Goal: Task Accomplishment & Management: Manage account settings

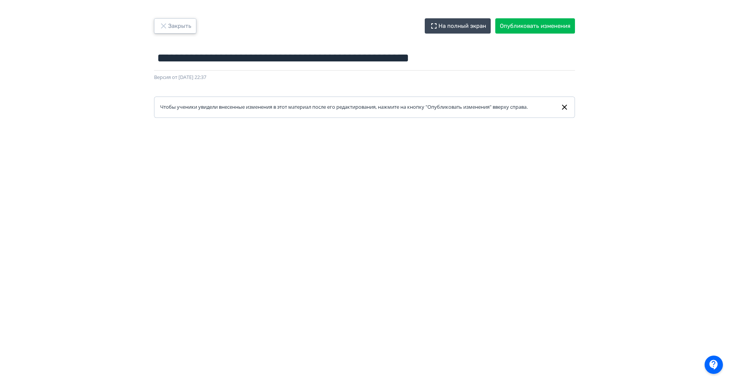
click at [193, 27] on button "Закрыть" at bounding box center [175, 25] width 42 height 15
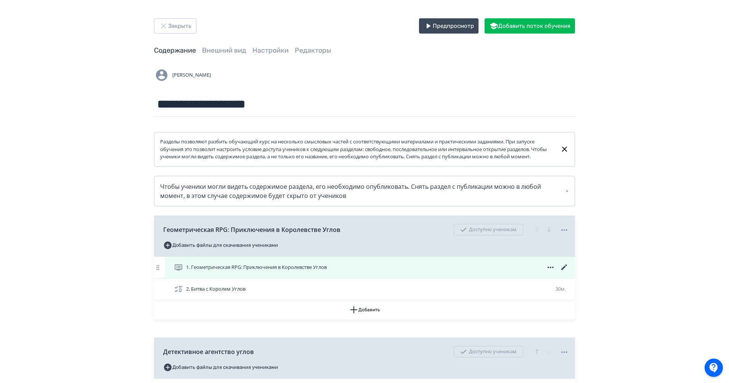
click at [565, 272] on icon at bounding box center [564, 267] width 9 height 9
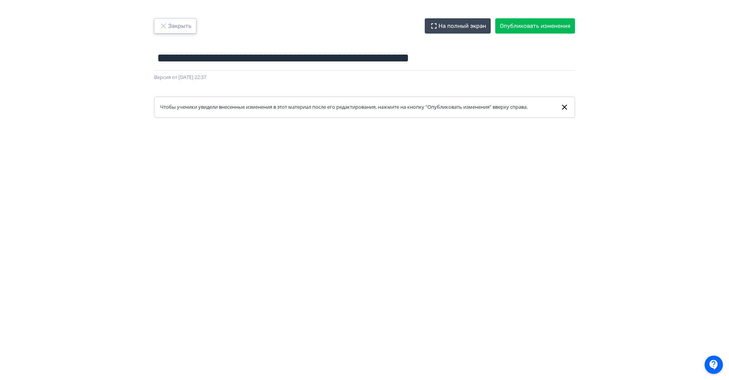
click at [172, 25] on button "Закрыть" at bounding box center [175, 25] width 42 height 15
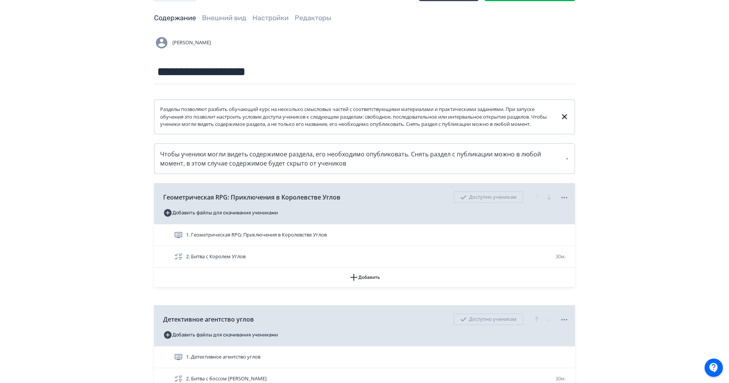
scroll to position [72, 0]
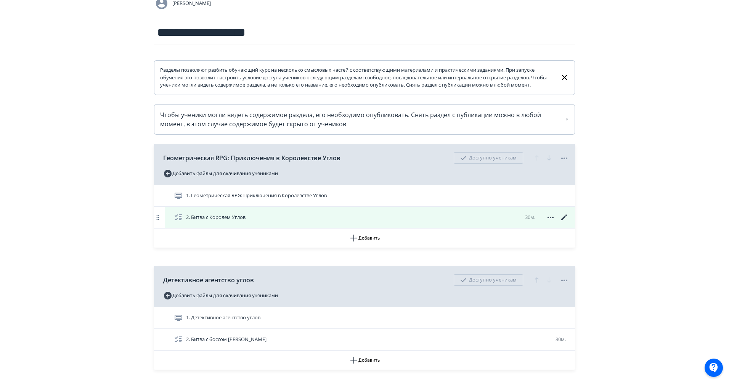
click at [562, 222] on icon at bounding box center [564, 217] width 9 height 9
